Goal: Check status: Check status

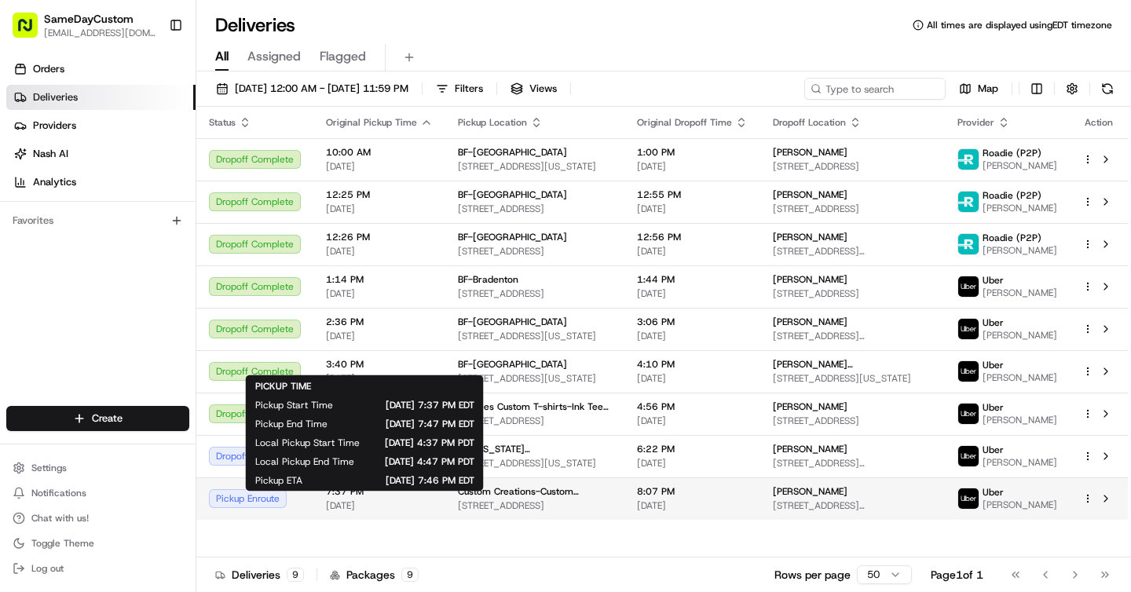
click at [408, 498] on span "7:37 PM" at bounding box center [379, 491] width 107 height 13
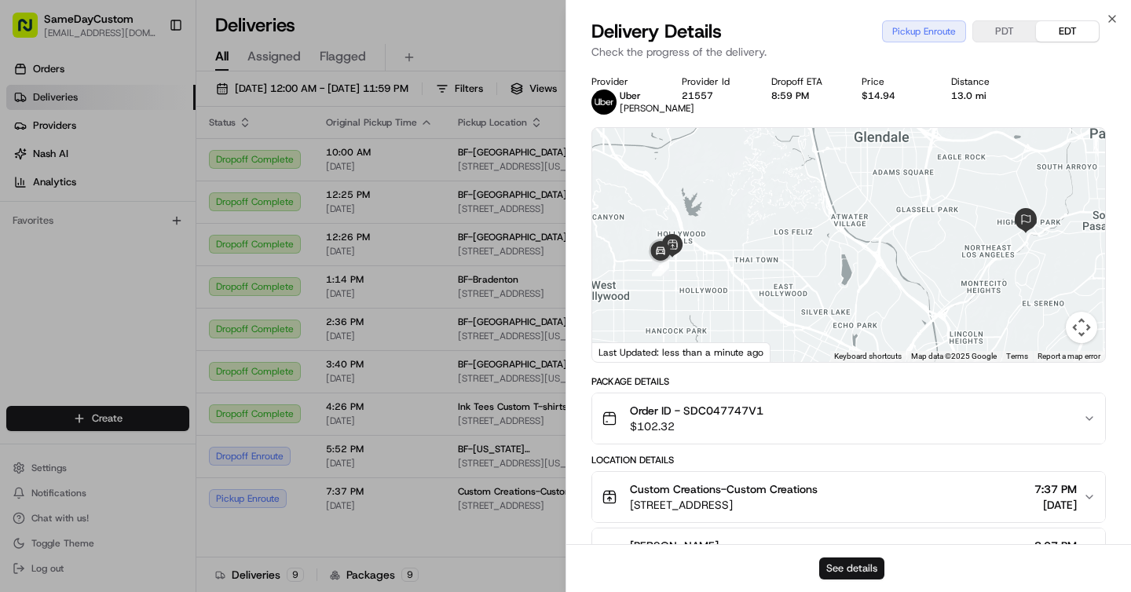
click at [841, 564] on button "See details" at bounding box center [851, 569] width 65 height 22
